Goal: Transaction & Acquisition: Purchase product/service

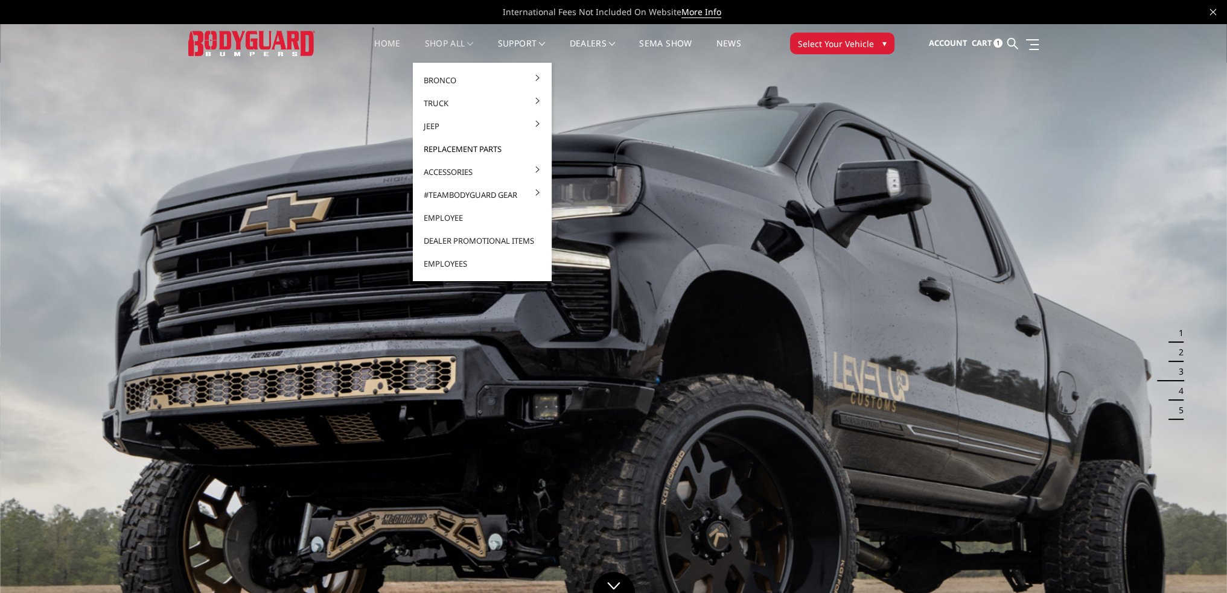
click at [442, 144] on link "Replacement Parts" at bounding box center [482, 149] width 129 height 23
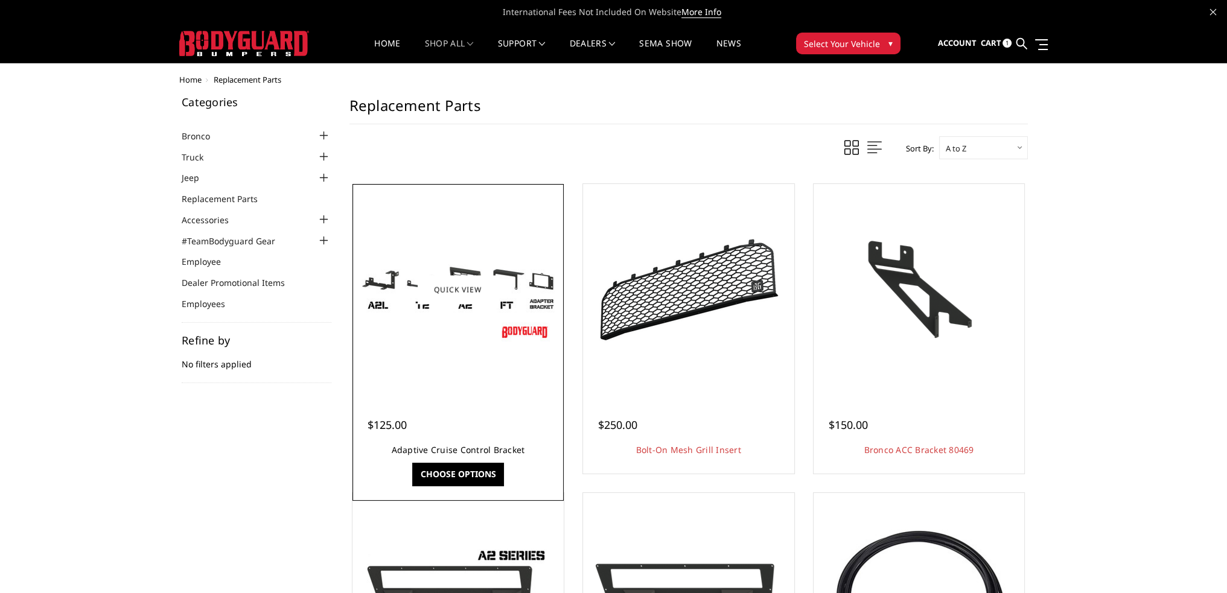
click at [455, 444] on link "Adaptive Cruise Control Bracket" at bounding box center [458, 449] width 133 height 11
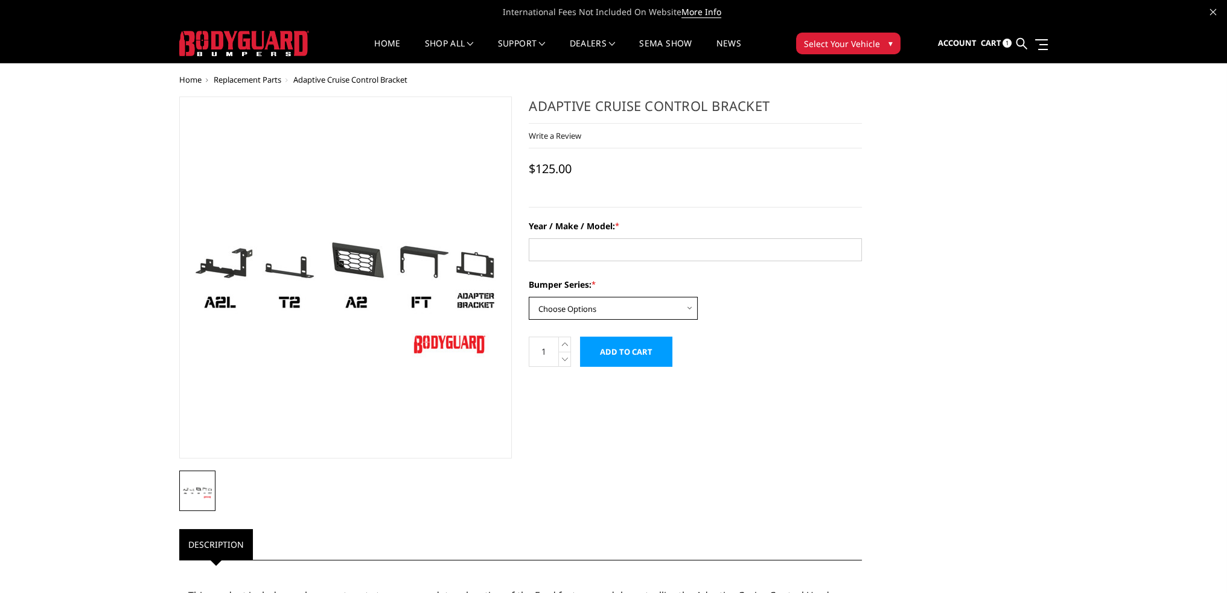
click at [598, 304] on select "Choose Options Freedom Series - truck front (winch) Freedom Series - truck fron…" at bounding box center [613, 308] width 169 height 23
click at [613, 305] on select "Choose Options Freedom Series - truck front (winch) Freedom Series - truck fron…" at bounding box center [613, 308] width 169 height 23
click at [270, 77] on span "Replacement Parts" at bounding box center [248, 79] width 68 height 11
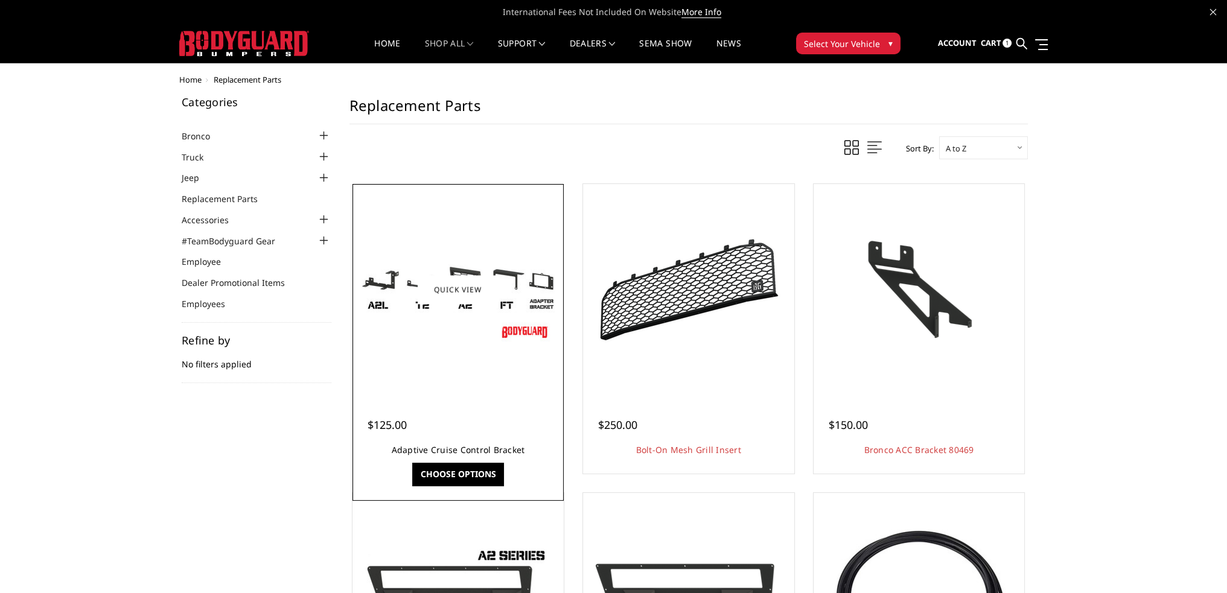
click at [479, 446] on link "Adaptive Cruise Control Bracket" at bounding box center [458, 449] width 133 height 11
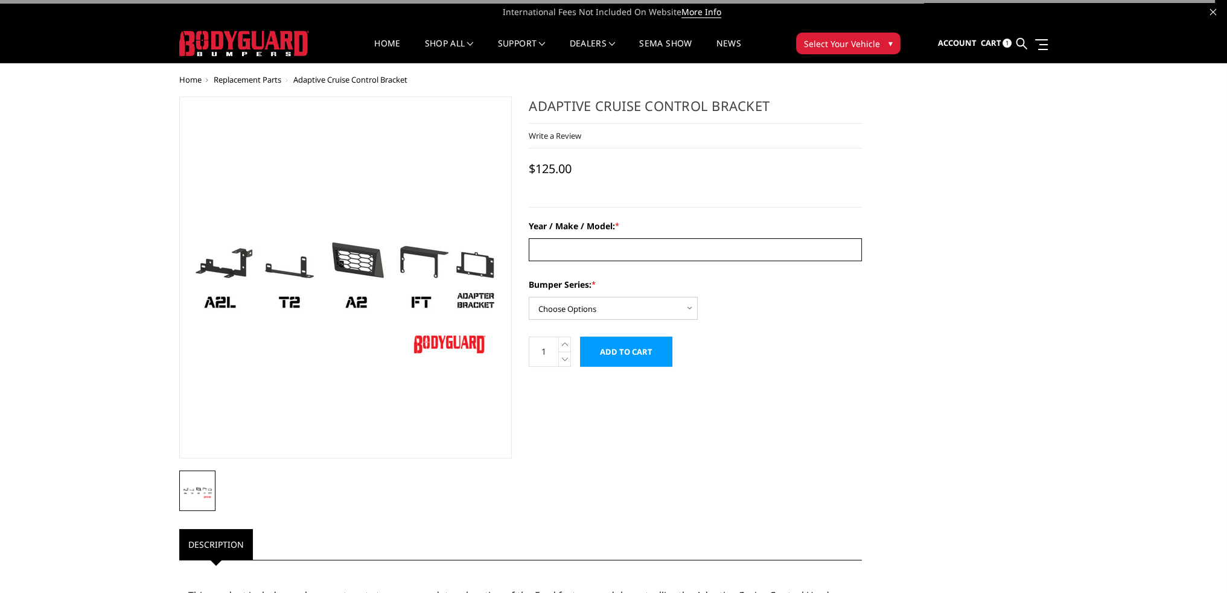
click at [545, 248] on input "Year / Make / Model: *" at bounding box center [695, 249] width 333 height 23
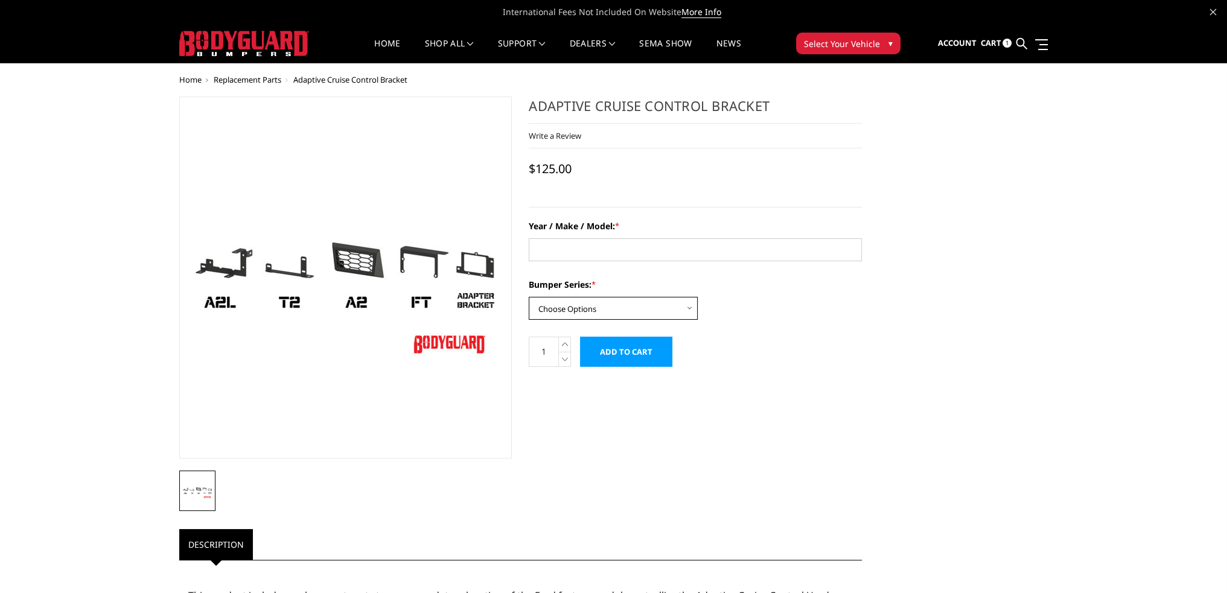
drag, startPoint x: 561, startPoint y: 309, endPoint x: 568, endPoint y: 313, distance: 8.7
click at [561, 309] on select "Choose Options Freedom Series - truck front (winch) Freedom Series - truck fron…" at bounding box center [613, 308] width 169 height 23
click at [609, 305] on select "Choose Options Freedom Series - truck front (winch) Freedom Series - truck fron…" at bounding box center [613, 308] width 169 height 23
click at [381, 41] on link "Home" at bounding box center [387, 51] width 26 height 24
